Goal: Information Seeking & Learning: Learn about a topic

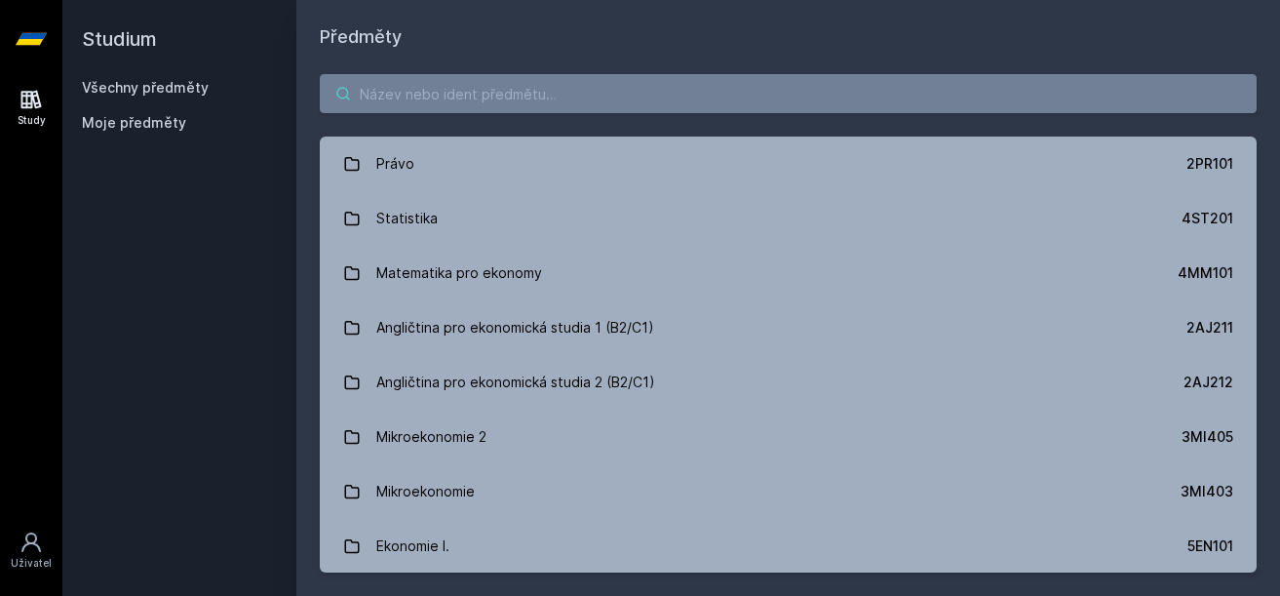
click at [437, 100] on input "search" at bounding box center [788, 93] width 937 height 39
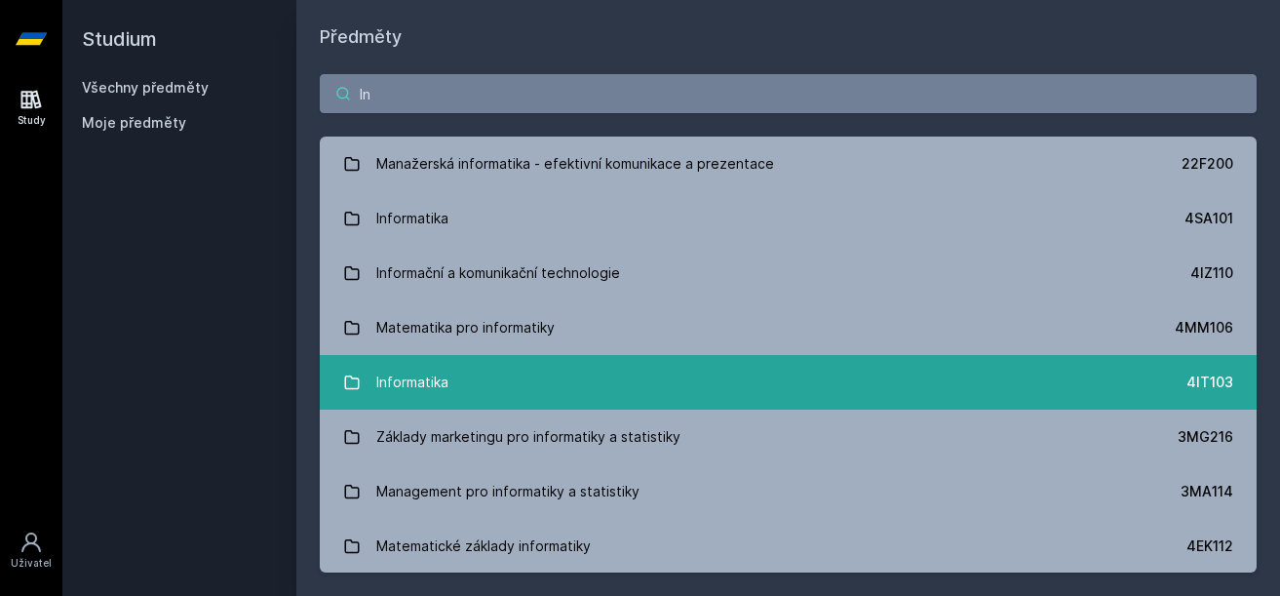
type input "I"
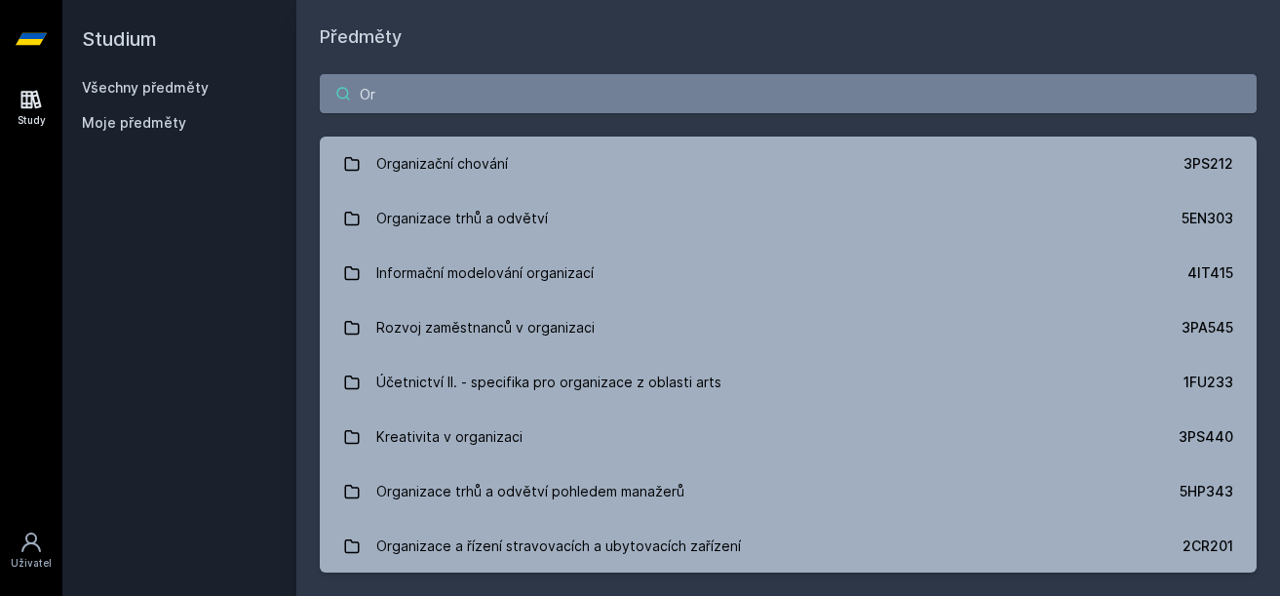
type input "O"
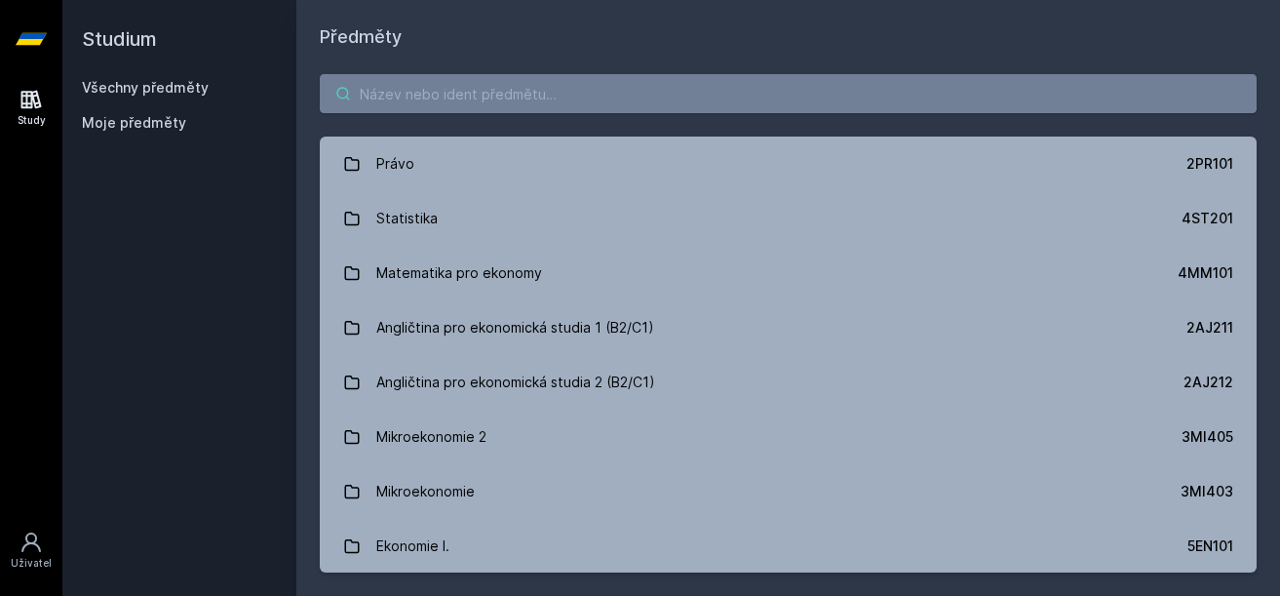
type input "I"
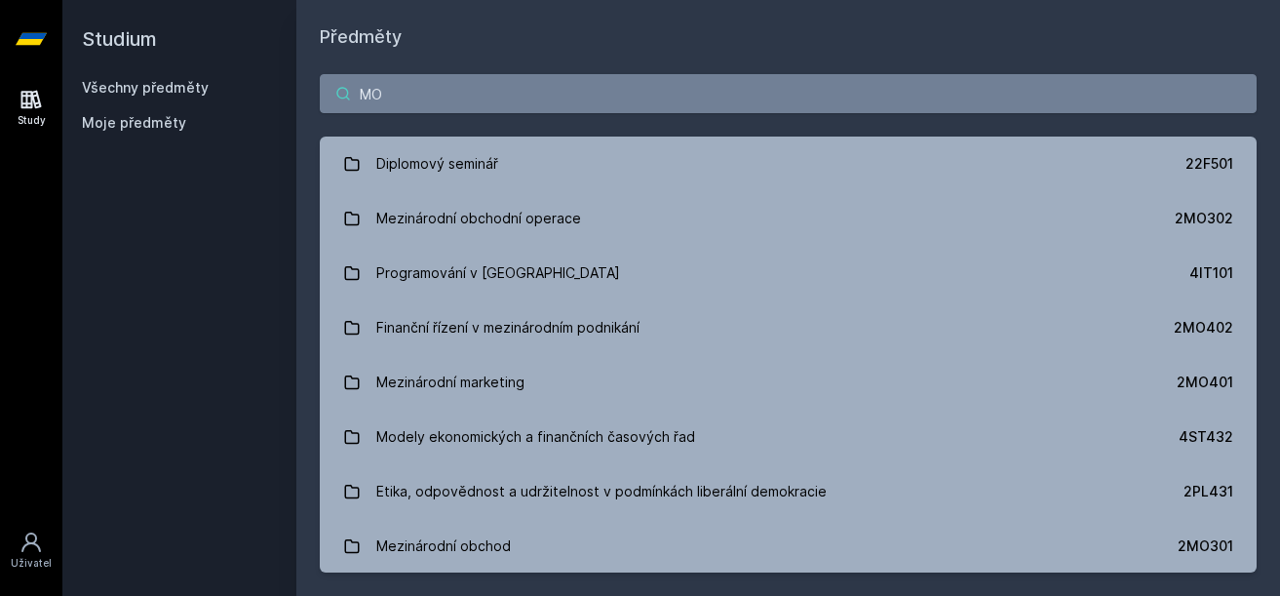
type input "M"
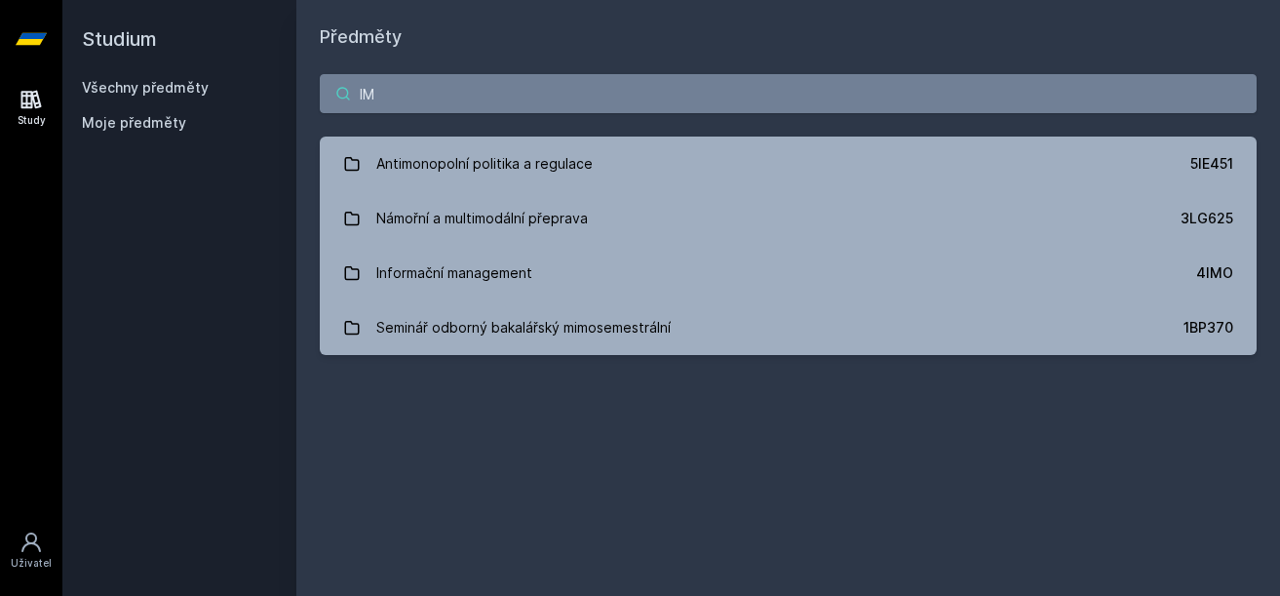
type input "I"
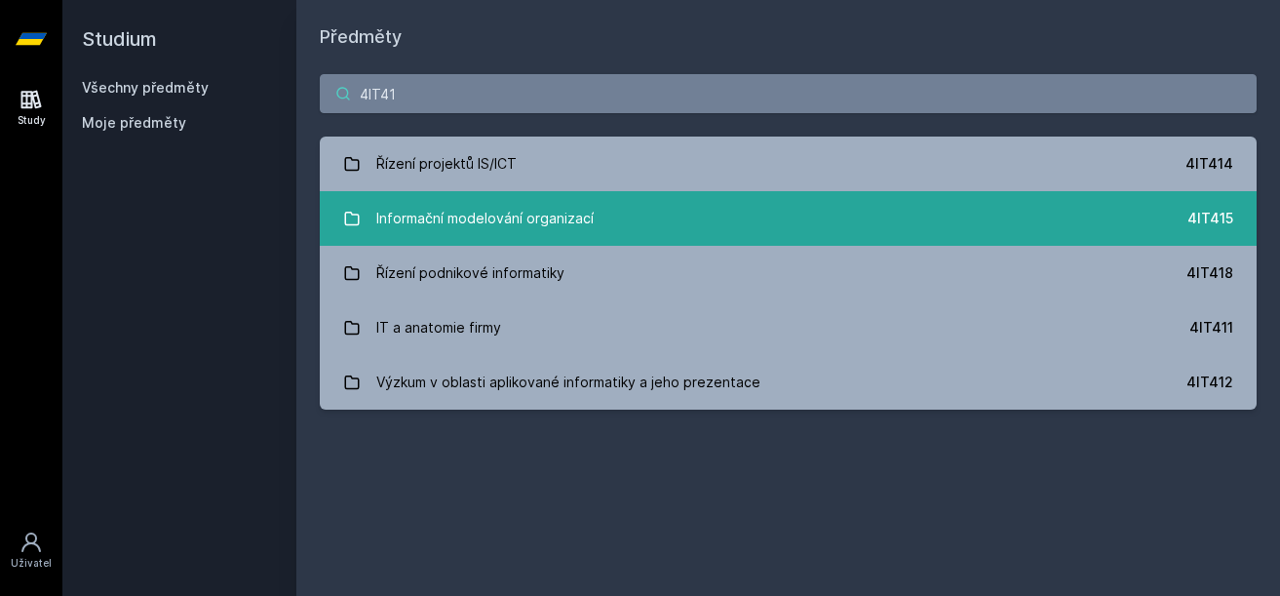
type input "4IT41"
click at [559, 205] on div "Informační modelování organizací" at bounding box center [484, 218] width 217 height 39
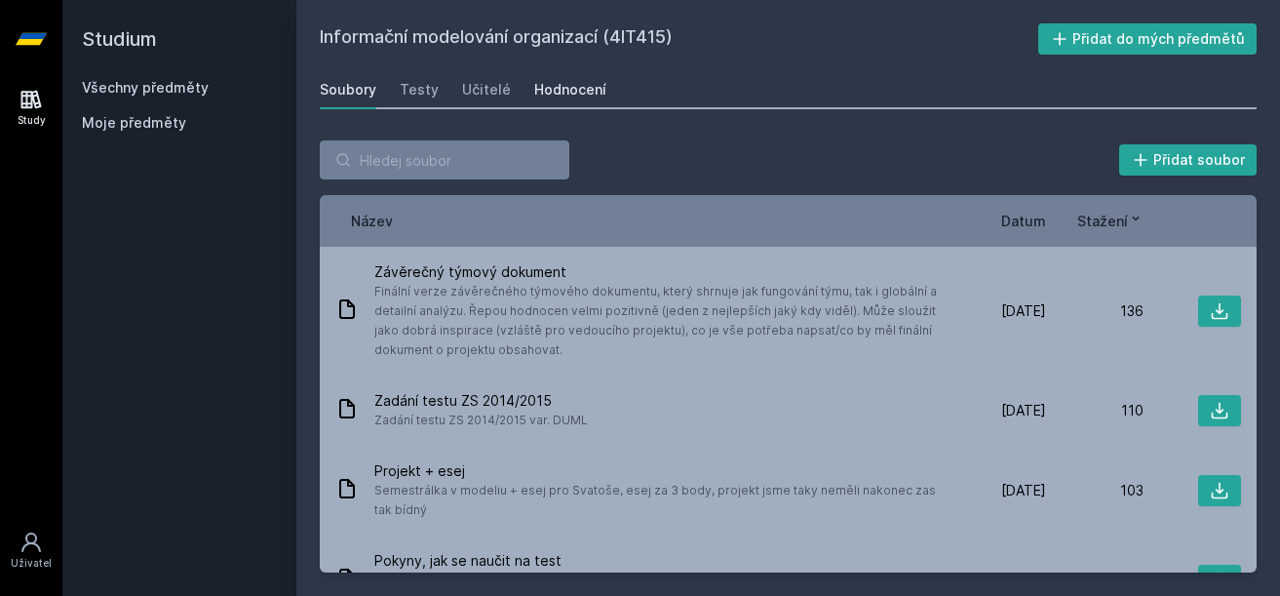
click at [557, 81] on div "Hodnocení" at bounding box center [570, 89] width 72 height 19
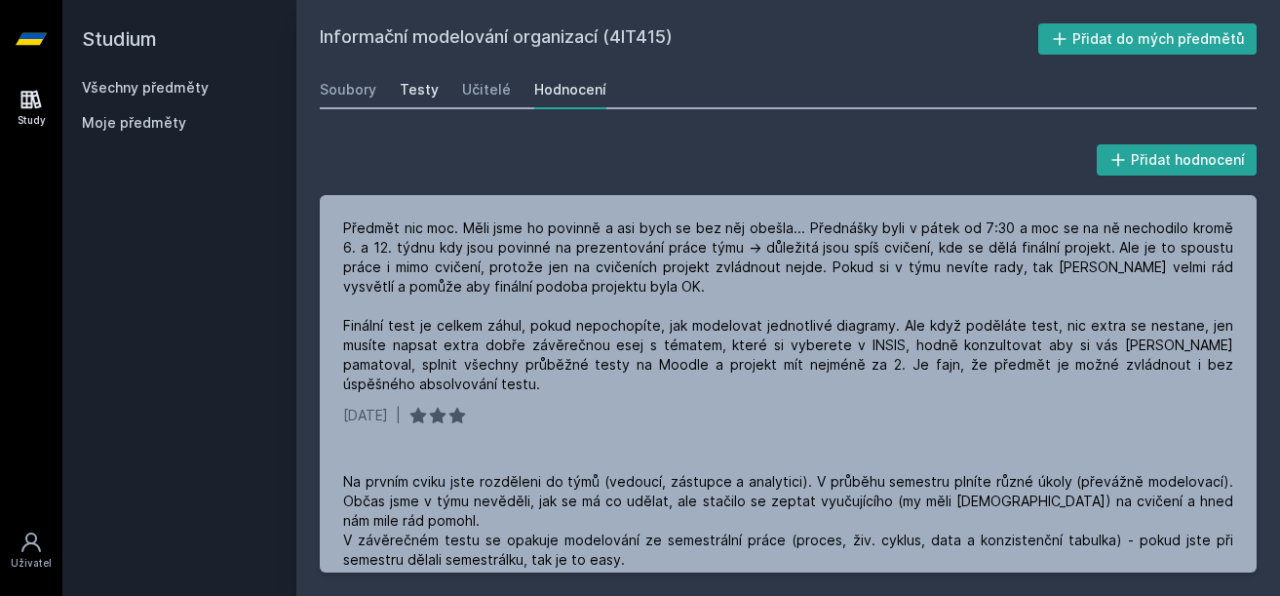
click at [425, 95] on div "Testy" at bounding box center [419, 89] width 39 height 19
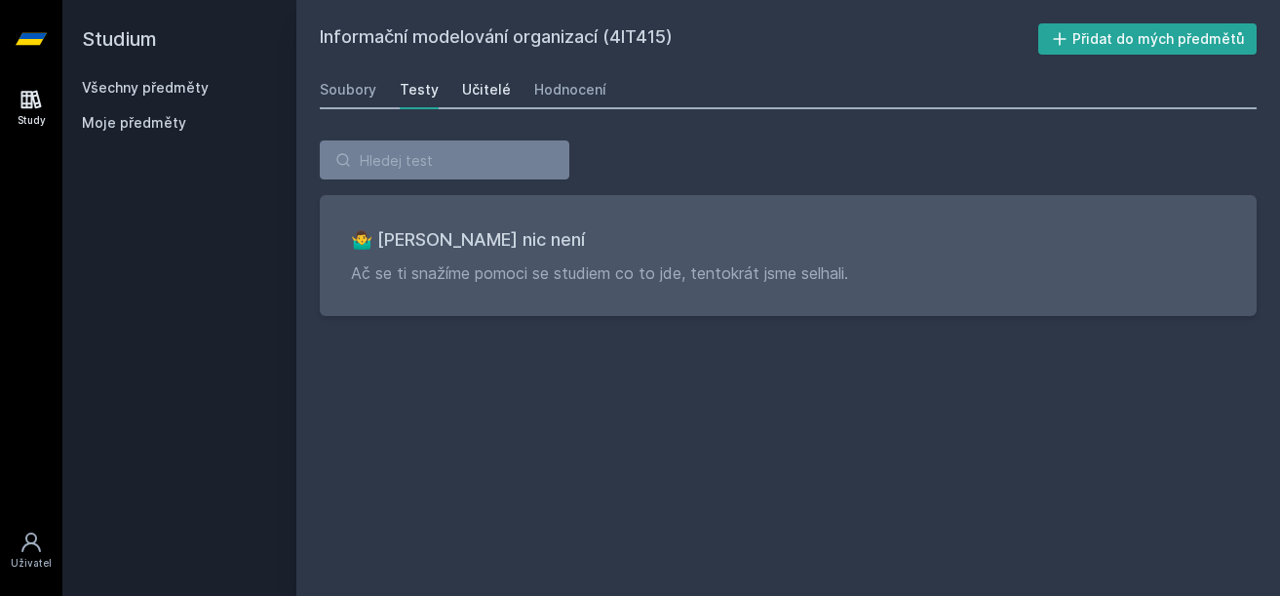
click at [492, 97] on div "Učitelé" at bounding box center [486, 89] width 49 height 19
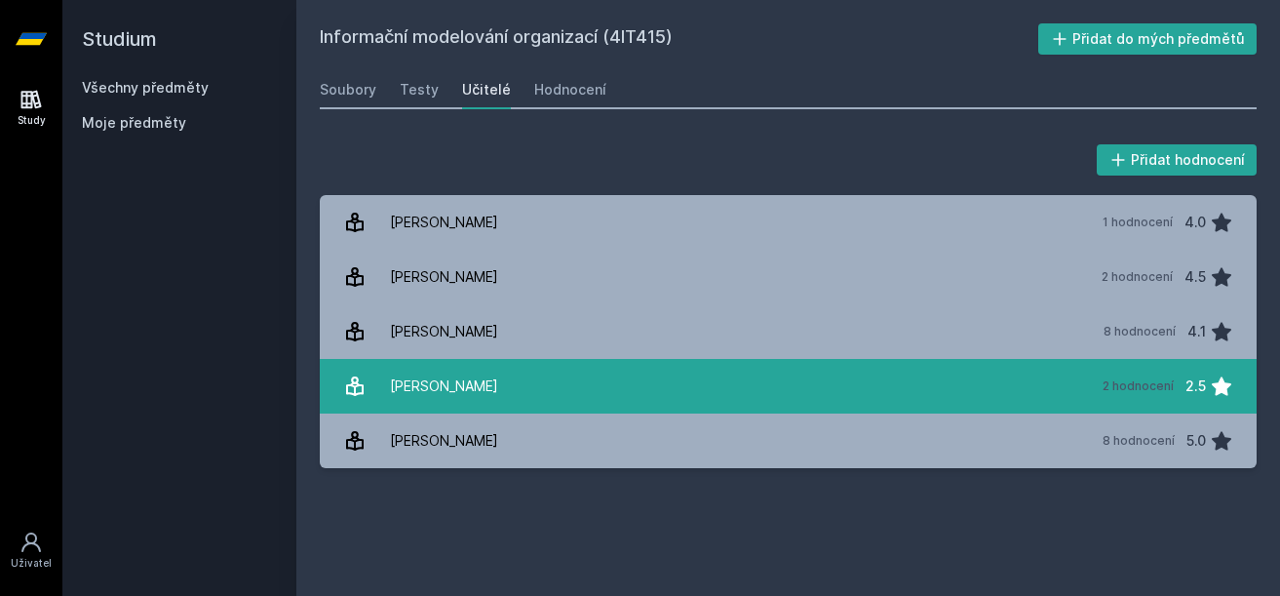
click at [425, 377] on div "[PERSON_NAME]" at bounding box center [444, 386] width 108 height 39
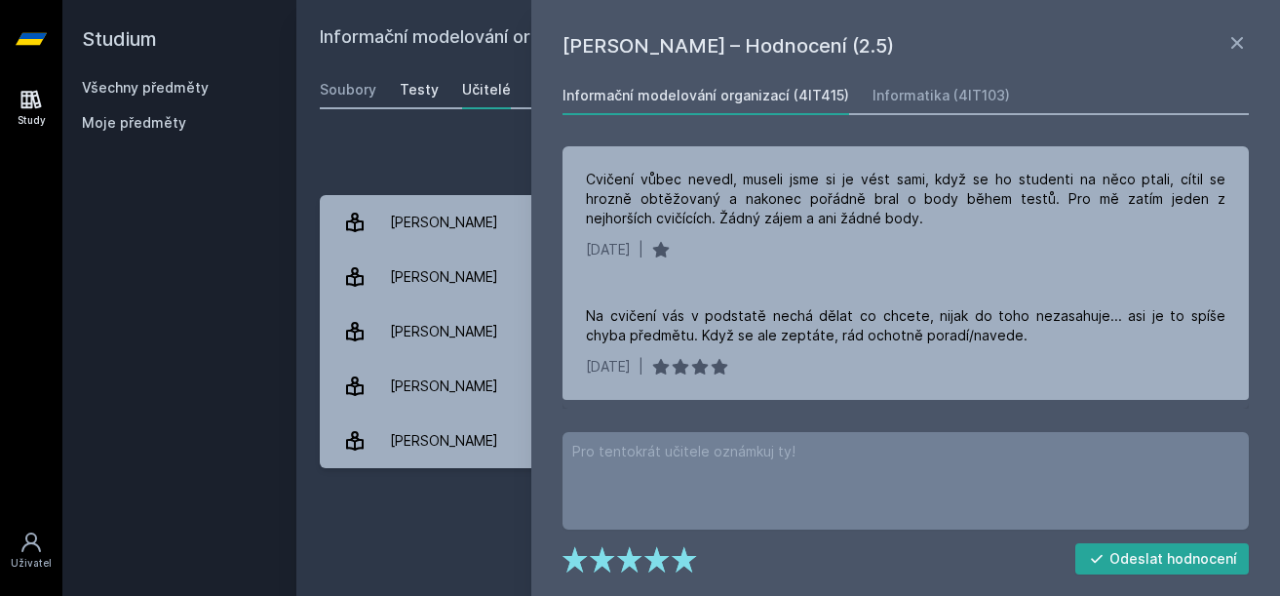
click at [415, 106] on link "Testy" at bounding box center [419, 89] width 39 height 39
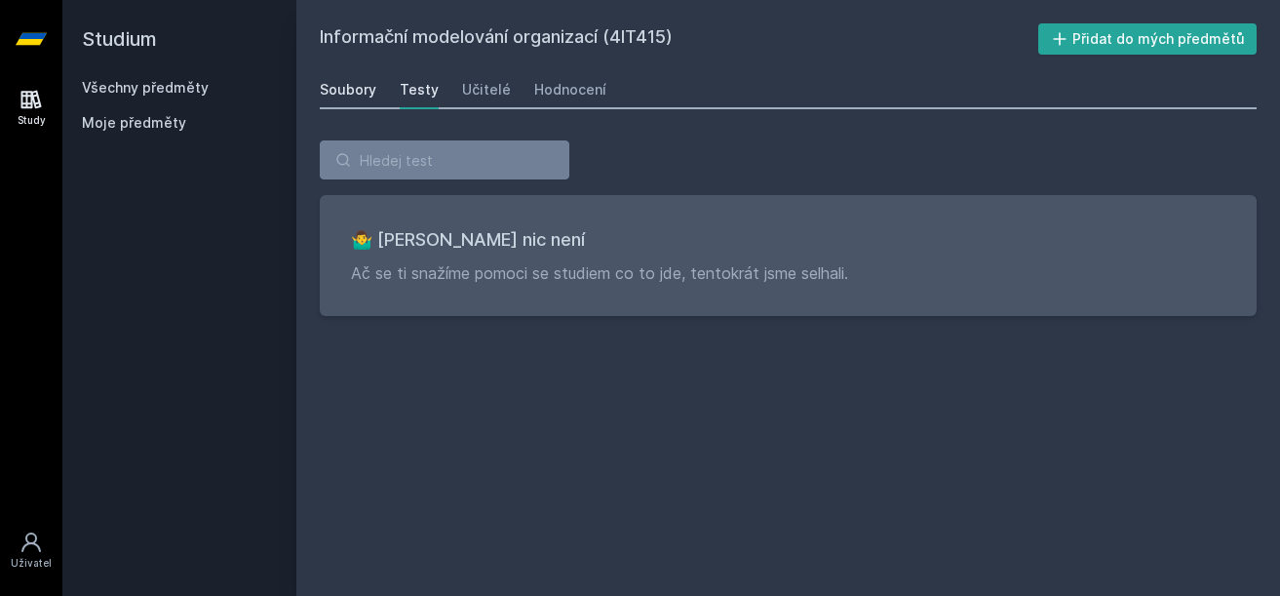
click at [336, 96] on div "Soubory" at bounding box center [348, 89] width 57 height 19
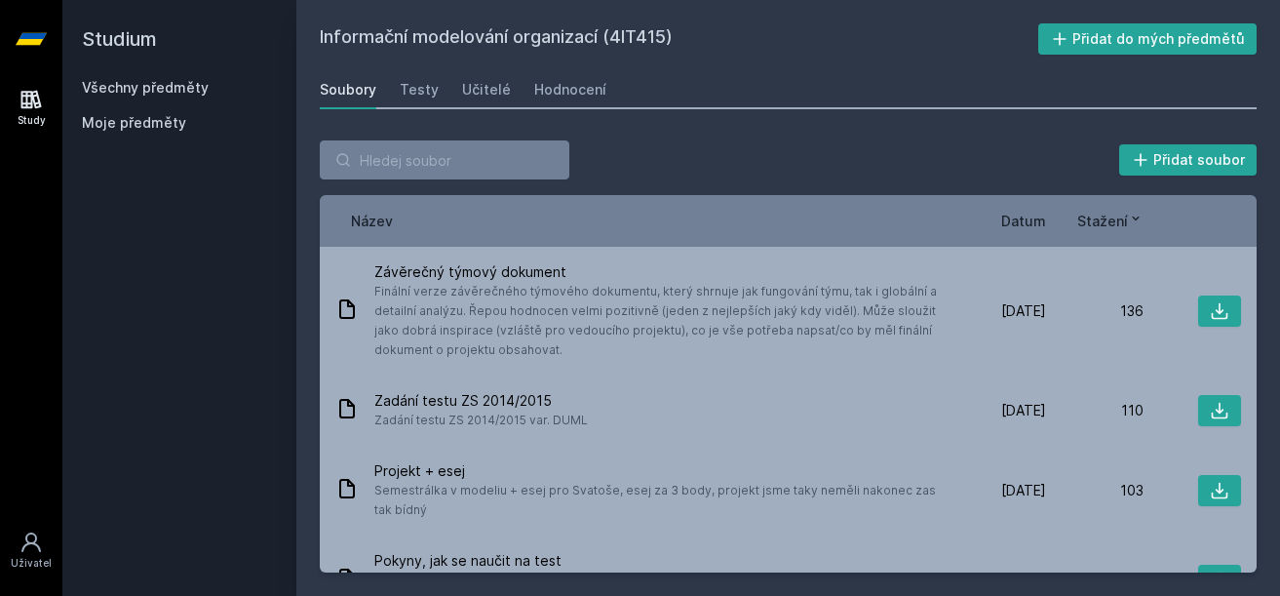
click at [158, 123] on span "Moje předměty" at bounding box center [134, 122] width 104 height 19
click at [1081, 43] on button "Přidat do mých předmětů" at bounding box center [1147, 38] width 219 height 31
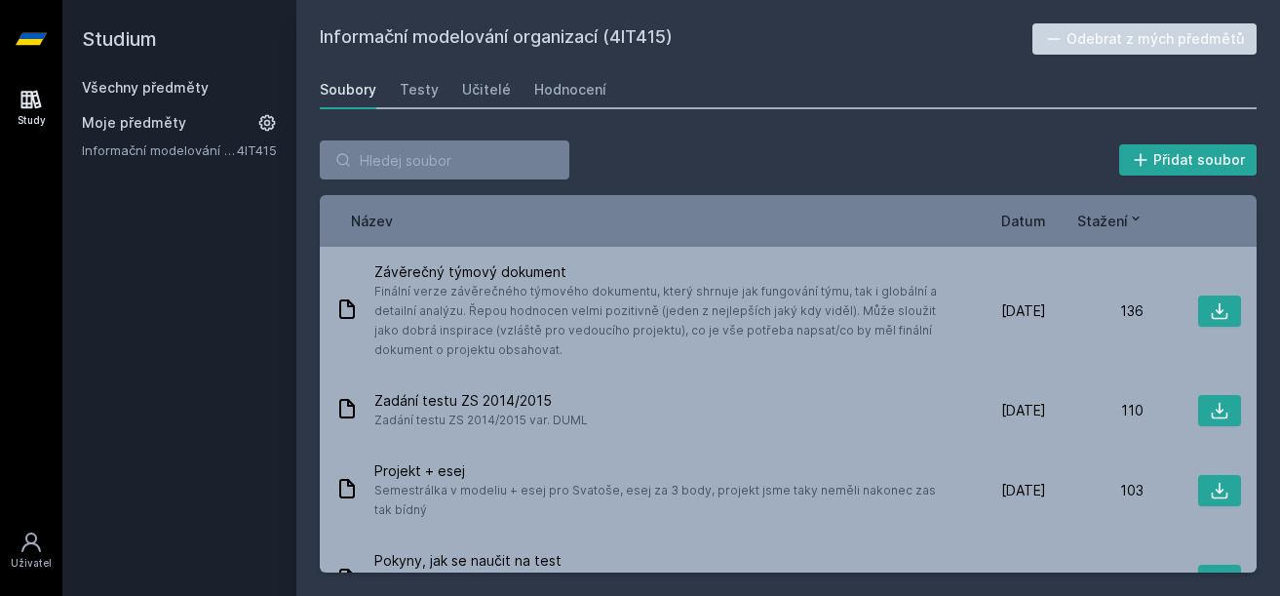
click at [169, 81] on link "Všechny předměty" at bounding box center [145, 87] width 127 height 17
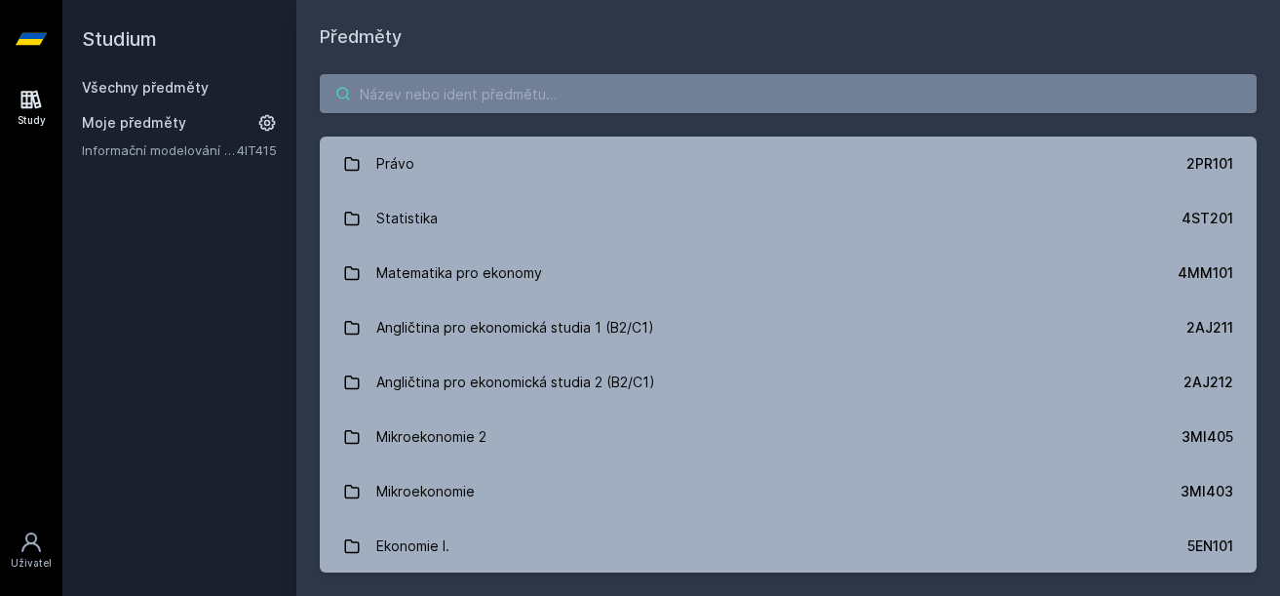
click at [473, 83] on input "search" at bounding box center [788, 93] width 937 height 39
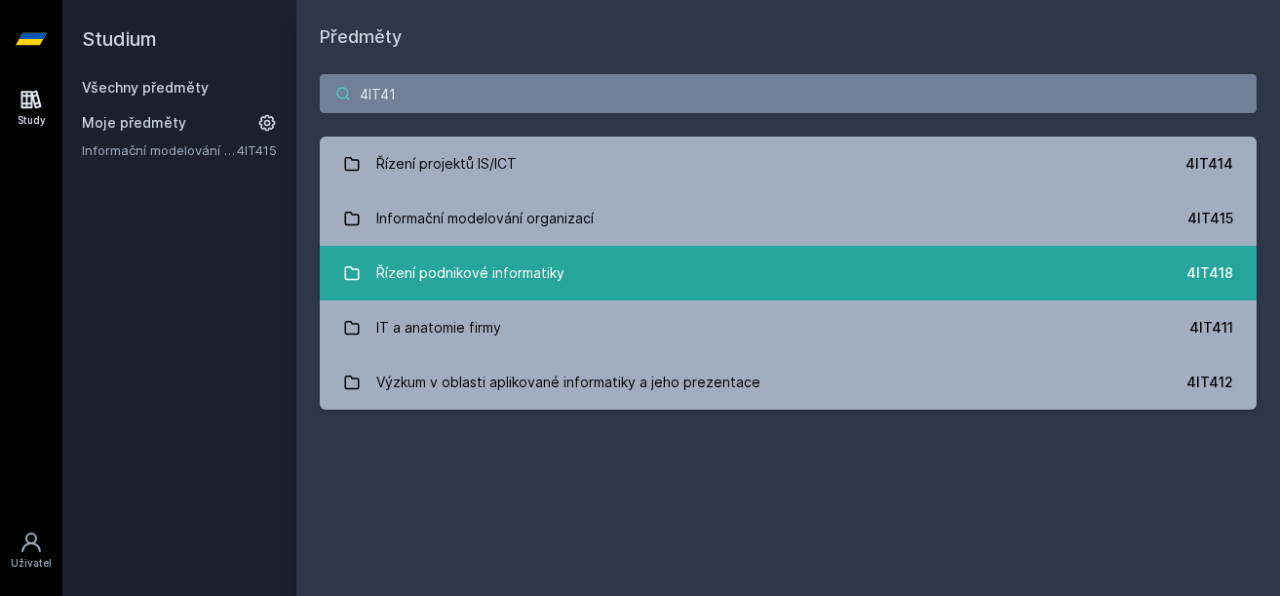
type input "4IT41"
click at [566, 281] on link "Řízení podnikové informatiky 4IT418" at bounding box center [788, 273] width 937 height 55
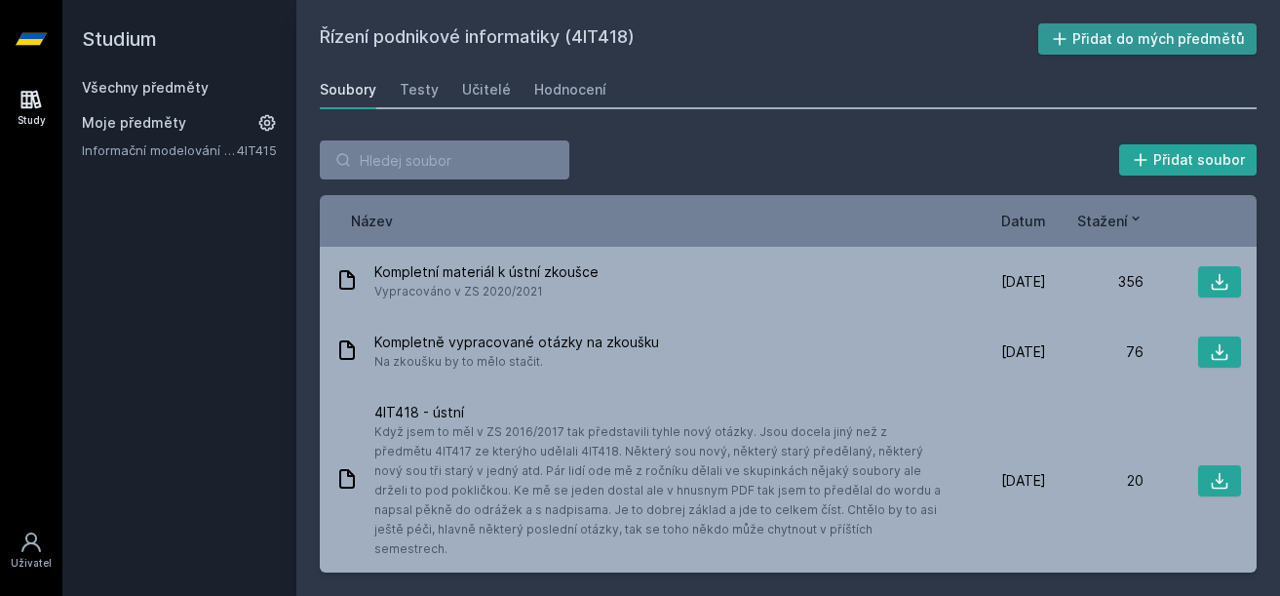
click at [1143, 44] on button "Přidat do mých předmětů" at bounding box center [1147, 38] width 219 height 31
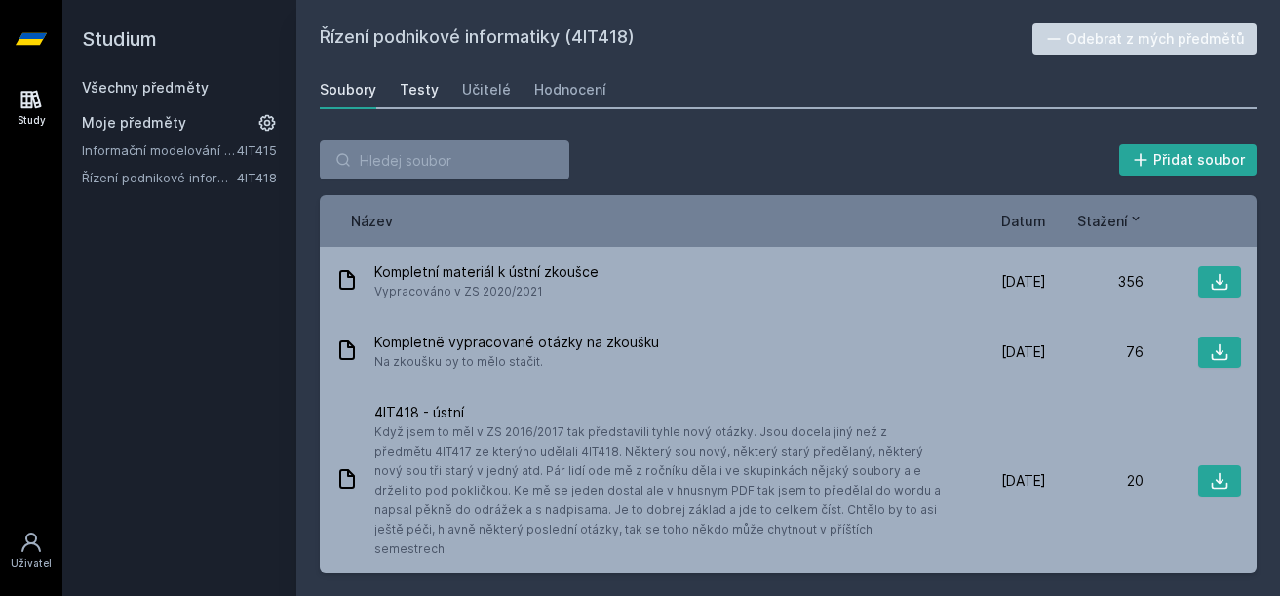
click at [414, 86] on div "Testy" at bounding box center [419, 89] width 39 height 19
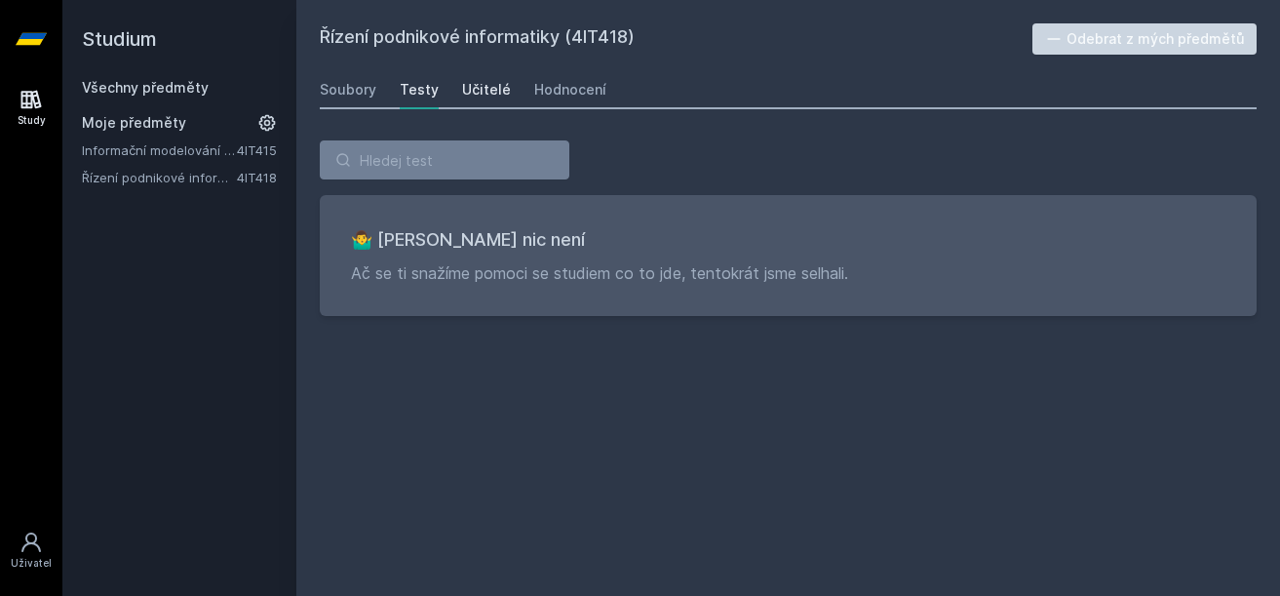
click at [499, 97] on div "Učitelé" at bounding box center [486, 89] width 49 height 19
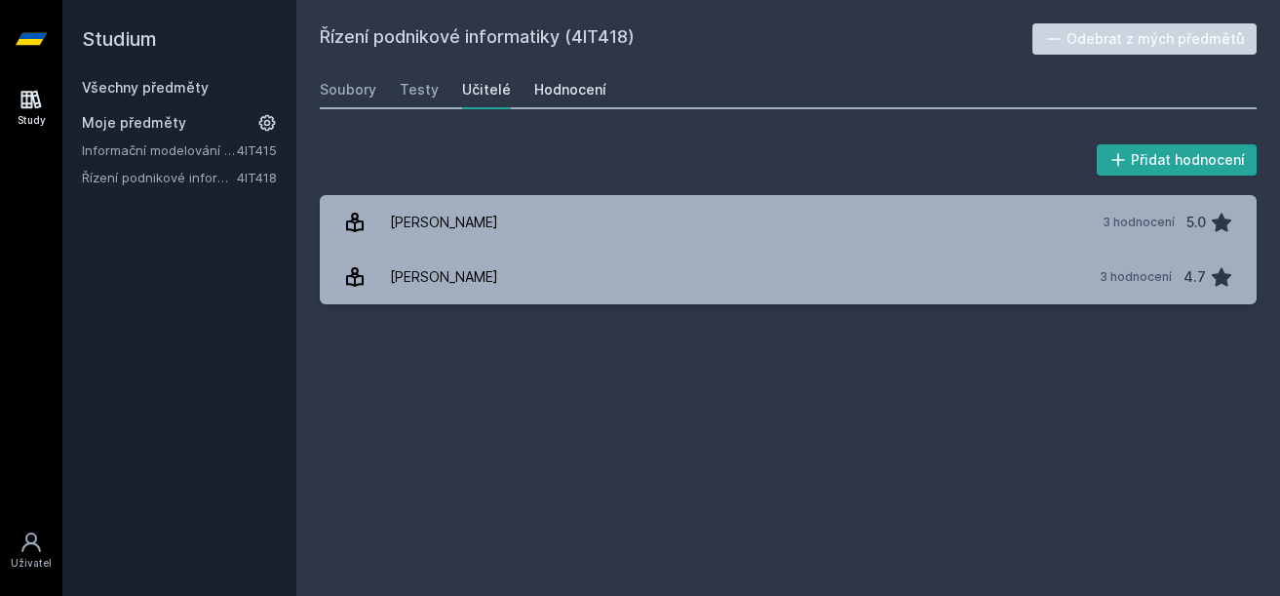
click at [557, 90] on div "Hodnocení" at bounding box center [570, 89] width 72 height 19
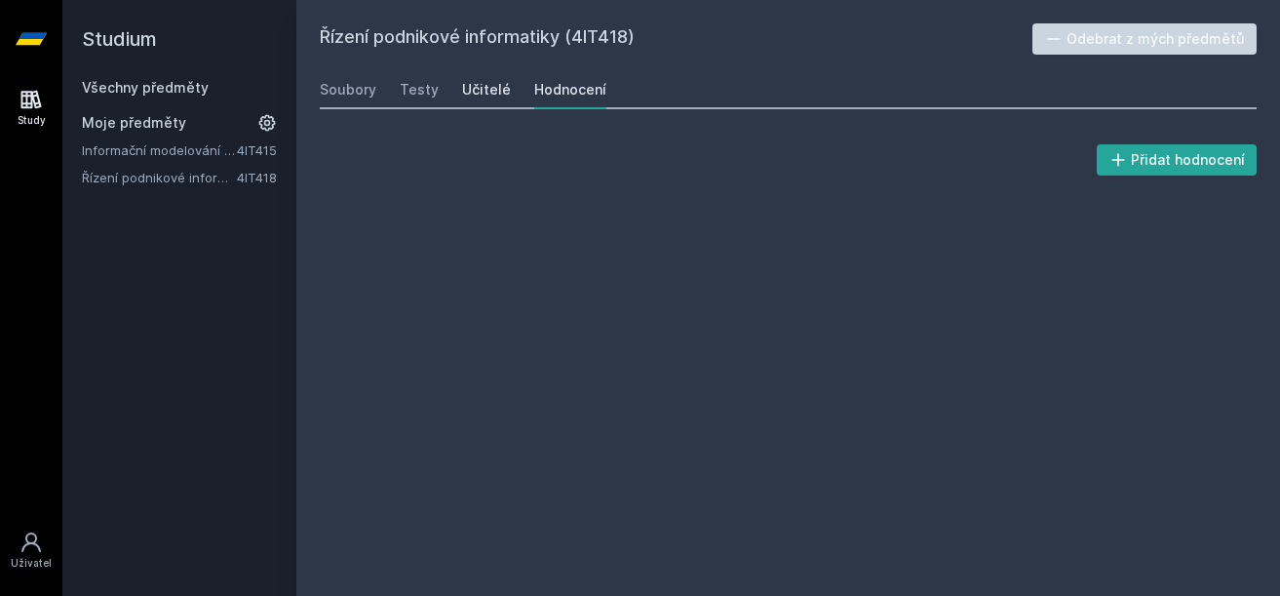
click at [468, 106] on link "Učitelé" at bounding box center [486, 89] width 49 height 39
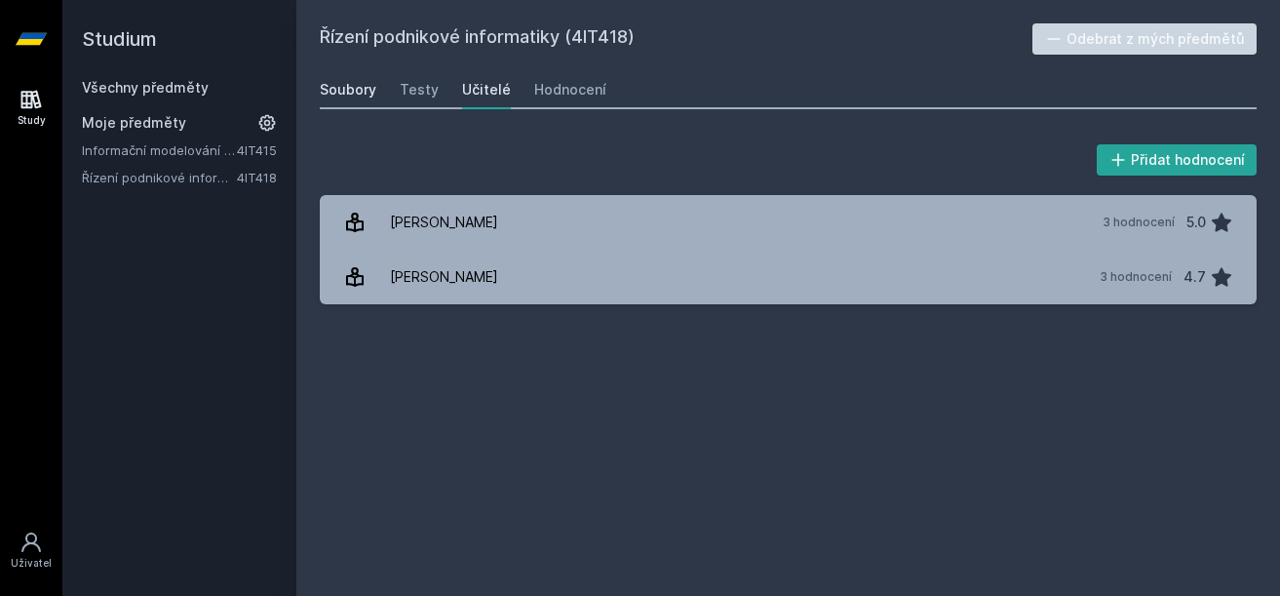
click at [352, 86] on div "Soubory" at bounding box center [348, 89] width 57 height 19
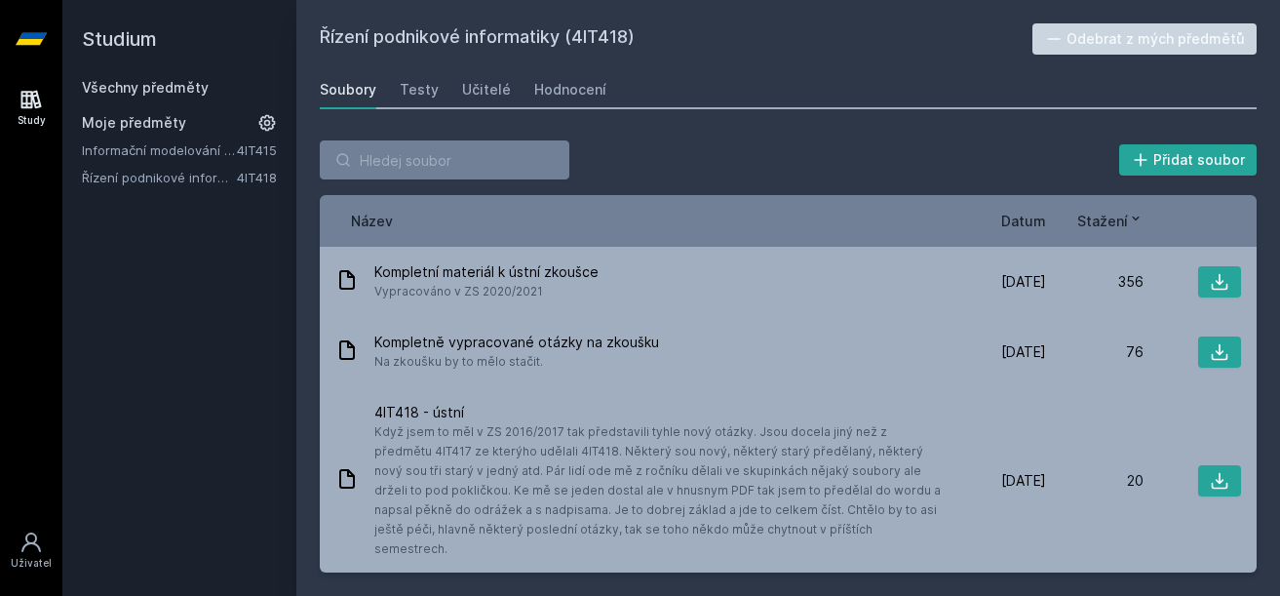
click at [268, 113] on icon at bounding box center [266, 122] width 19 height 19
click at [268, 113] on icon at bounding box center [266, 122] width 27 height 27
